Goal: Task Accomplishment & Management: Complete application form

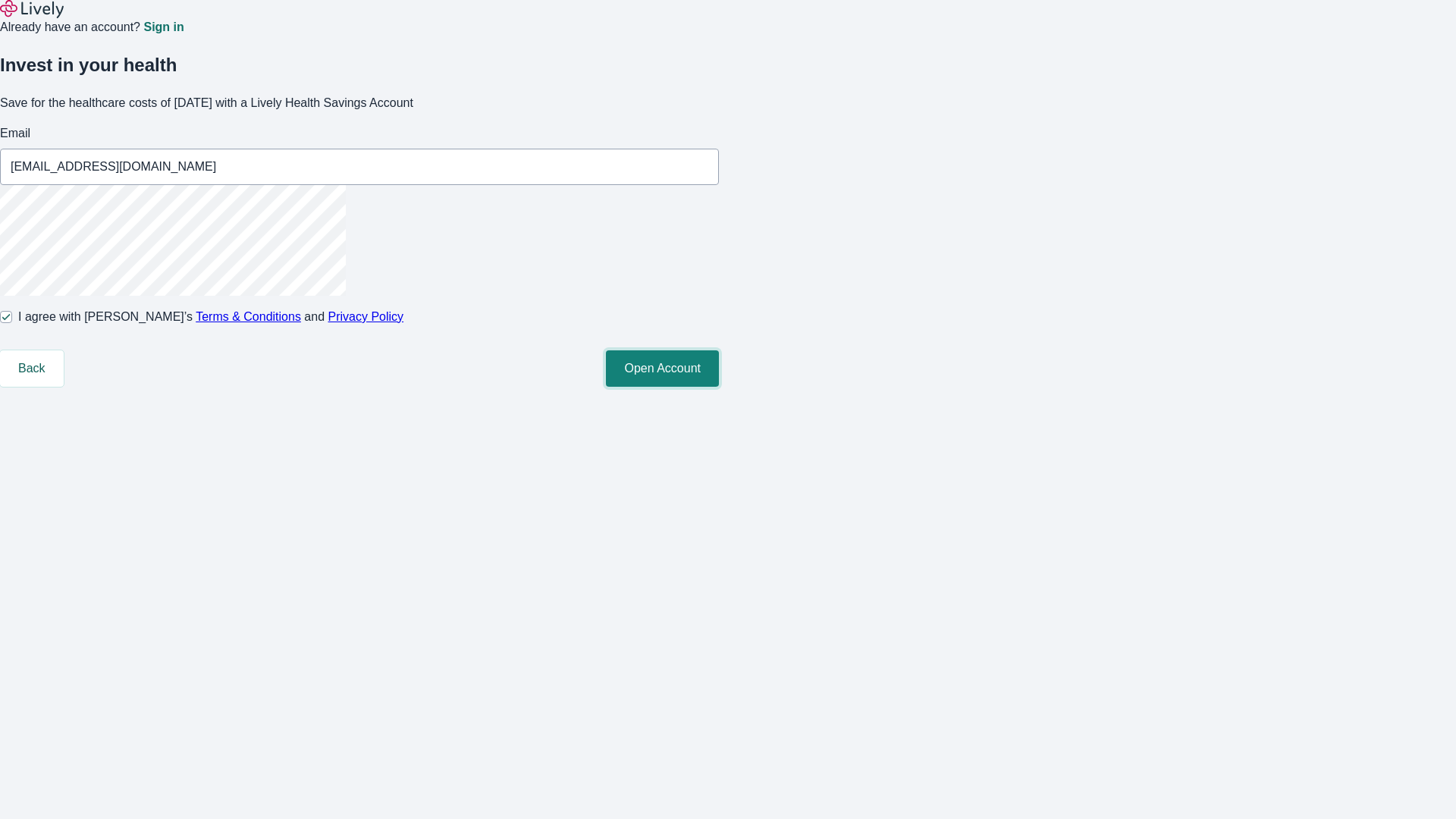
click at [719, 387] on button "Open Account" at bounding box center [663, 368] width 113 height 36
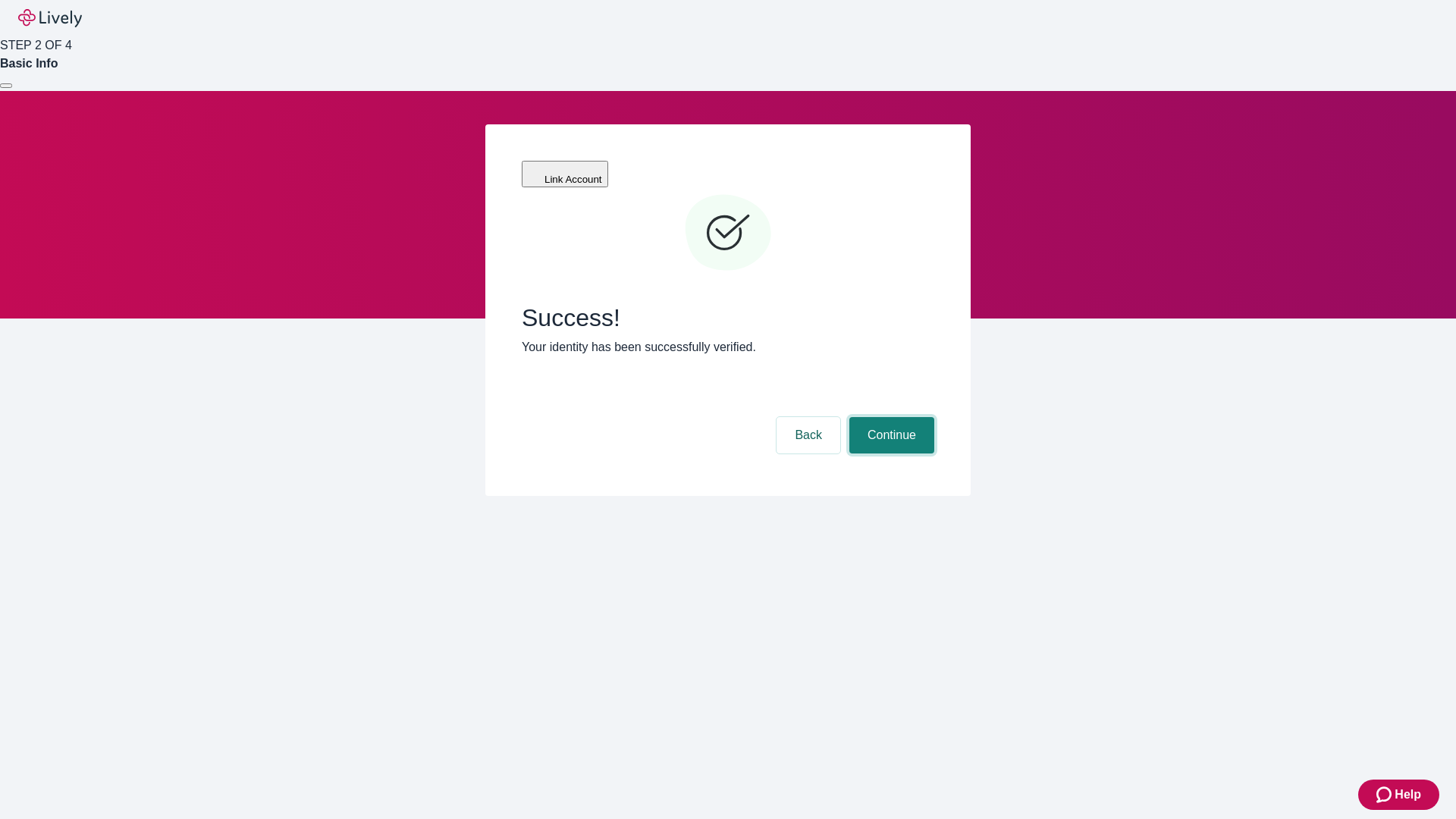
click at [890, 417] on button "Continue" at bounding box center [892, 435] width 85 height 36
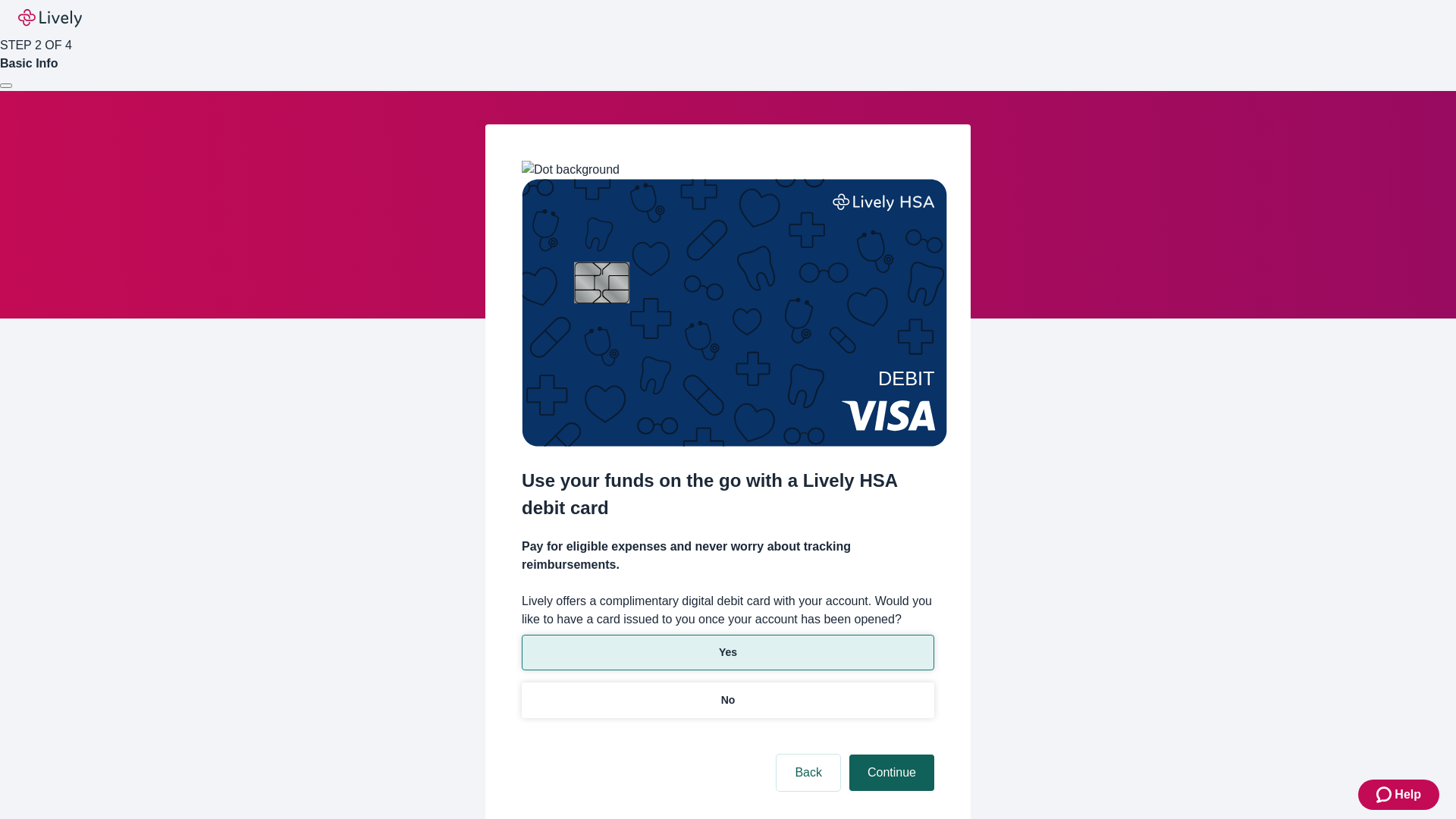
click at [727, 645] on p "Yes" at bounding box center [728, 652] width 18 height 16
click at [890, 754] on button "Continue" at bounding box center [892, 772] width 85 height 36
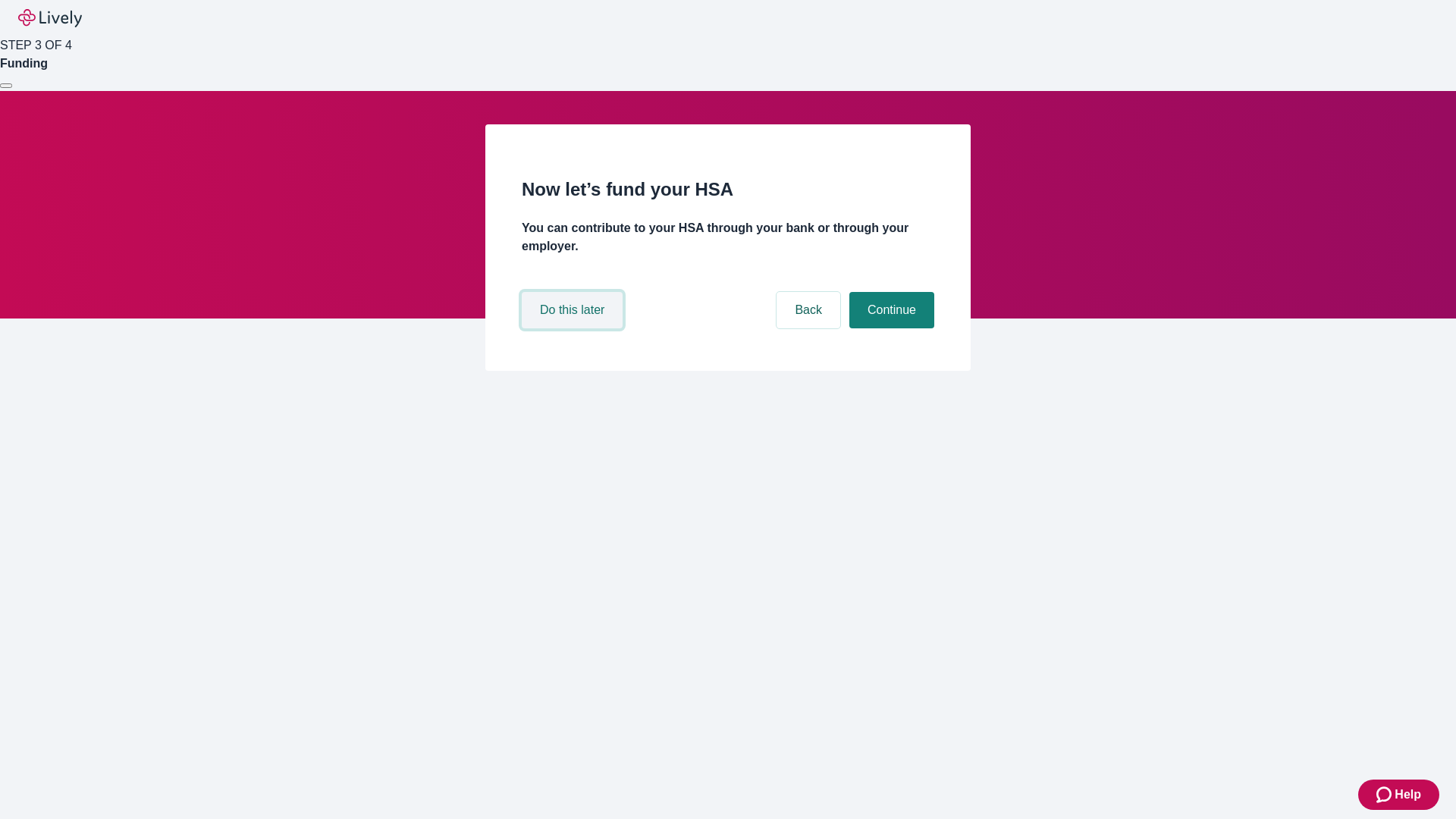
click at [574, 329] on button "Do this later" at bounding box center [572, 310] width 101 height 36
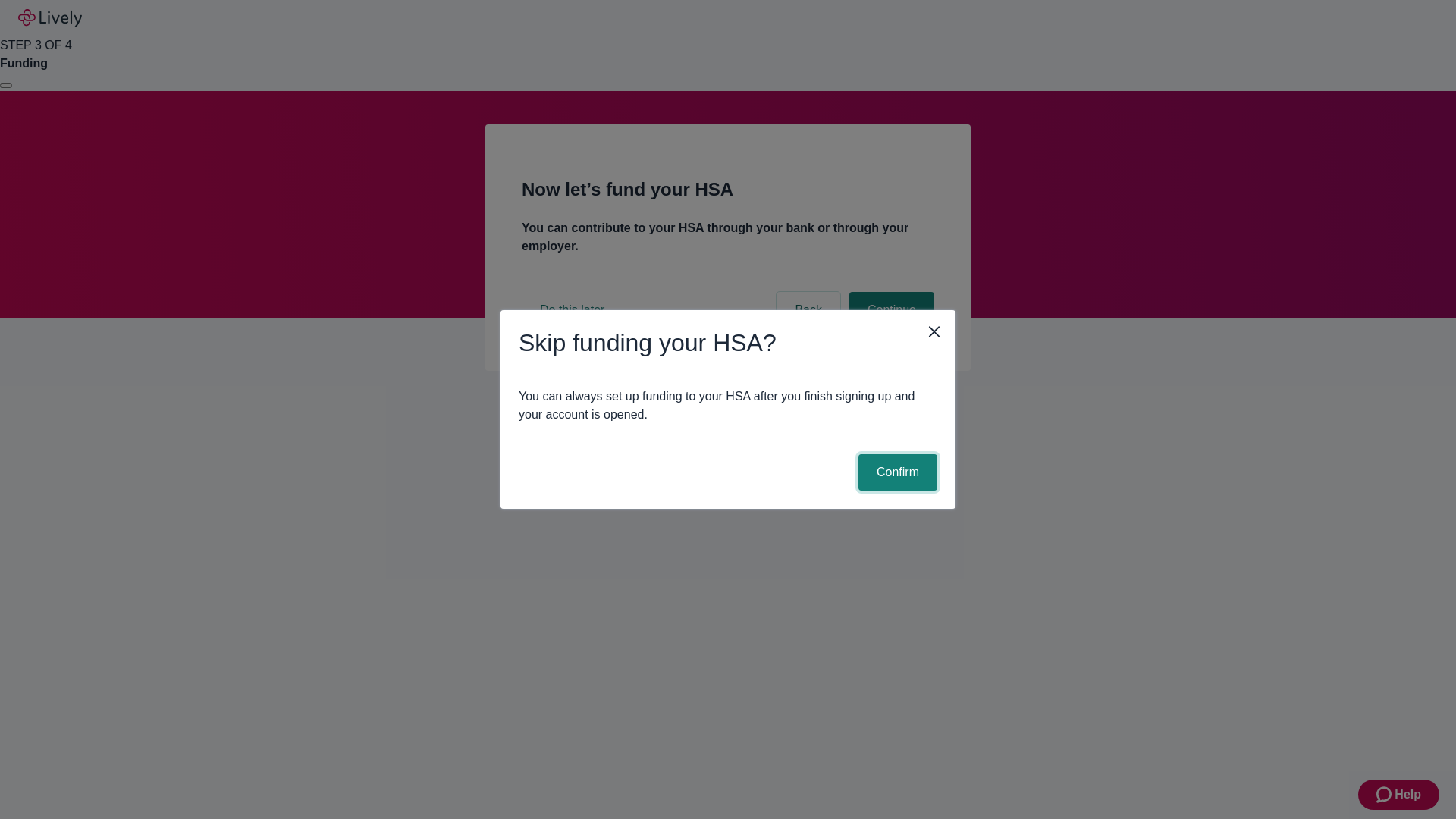
click at [896, 472] on button "Confirm" at bounding box center [898, 472] width 79 height 36
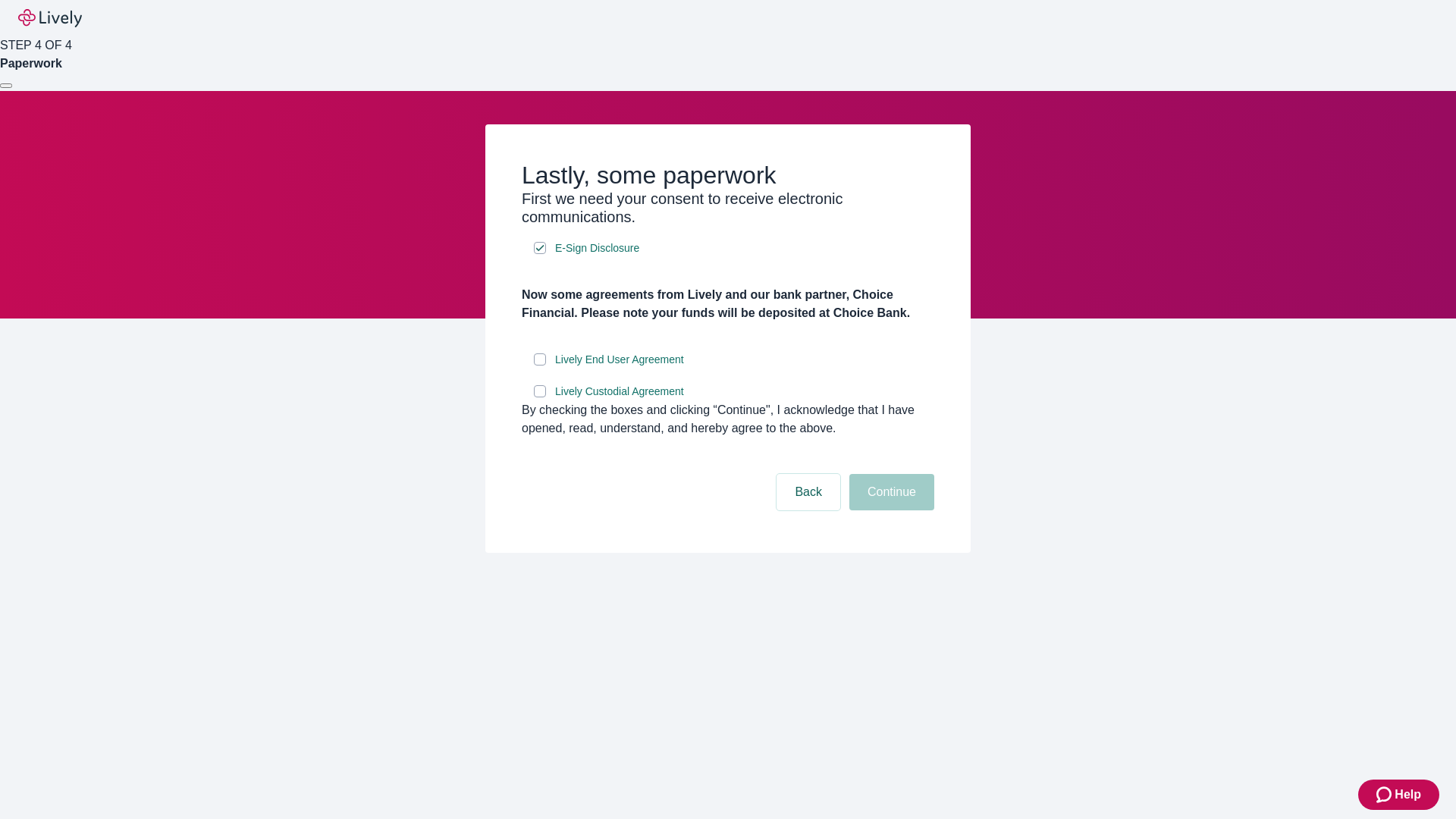
click at [540, 366] on input "Lively End User Agreement" at bounding box center [540, 359] width 12 height 12
checkbox input "true"
click at [540, 398] on input "Lively Custodial Agreement" at bounding box center [540, 391] width 12 height 12
checkbox input "true"
click at [890, 510] on button "Continue" at bounding box center [892, 492] width 85 height 36
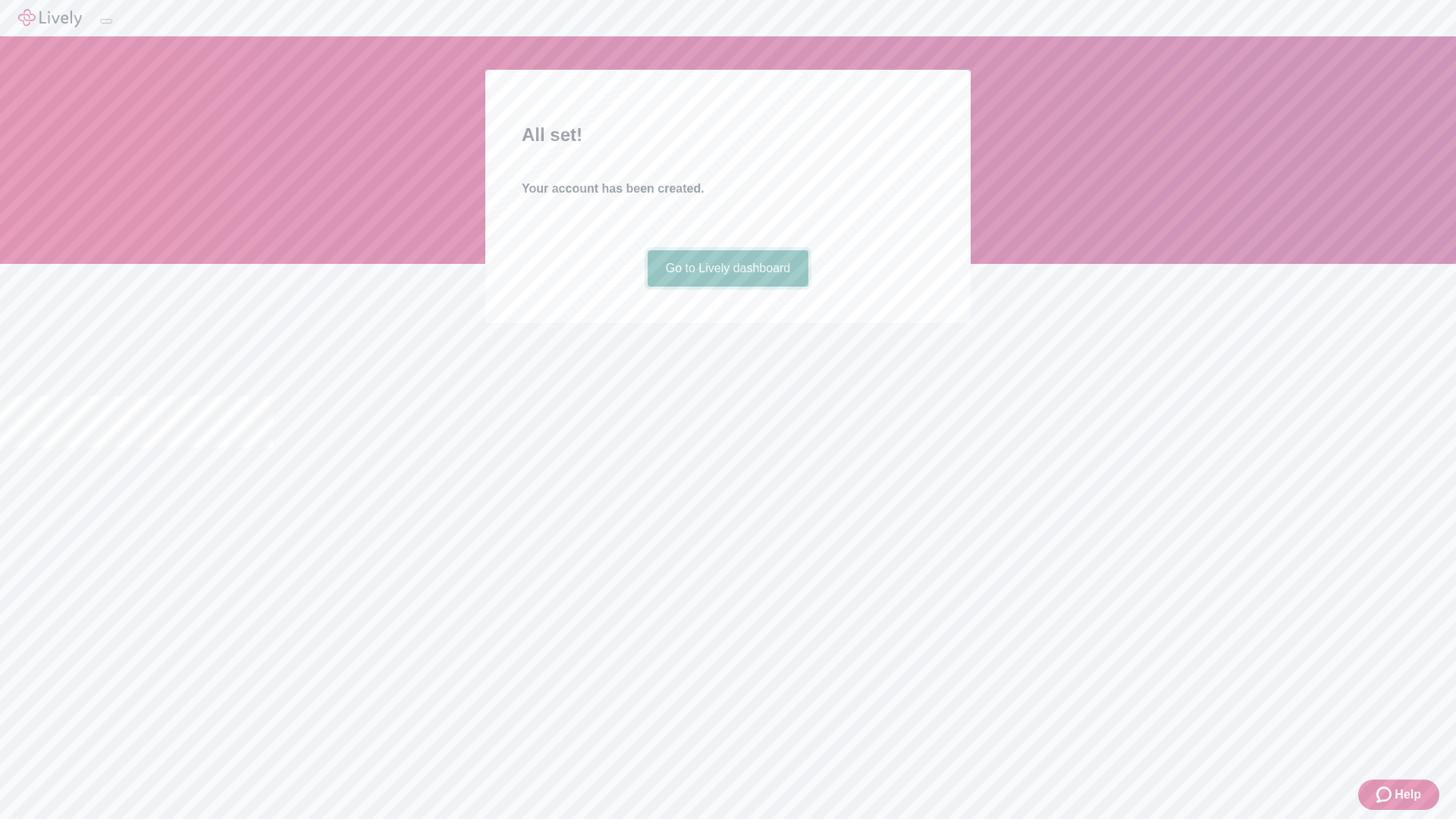
click at [727, 287] on link "Go to Lively dashboard" at bounding box center [728, 269] width 162 height 36
